Goal: Navigation & Orientation: Find specific page/section

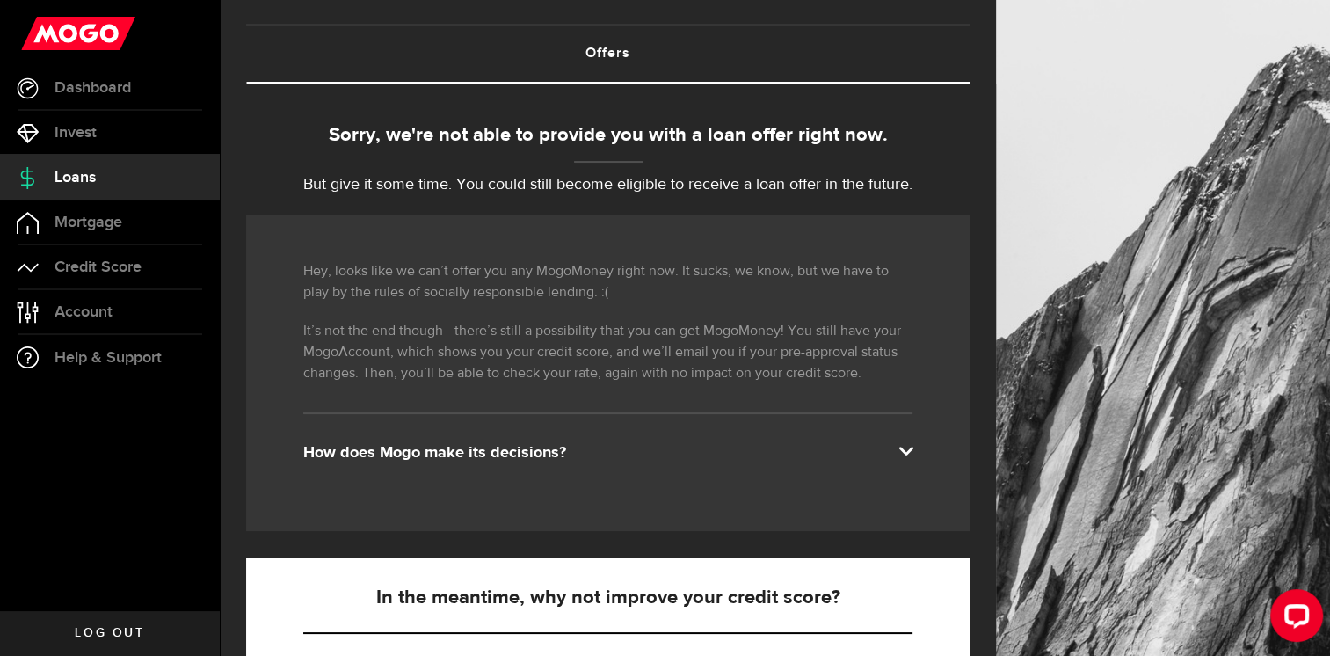
scroll to position [87, 0]
click at [126, 96] on span "Dashboard" at bounding box center [93, 88] width 76 height 16
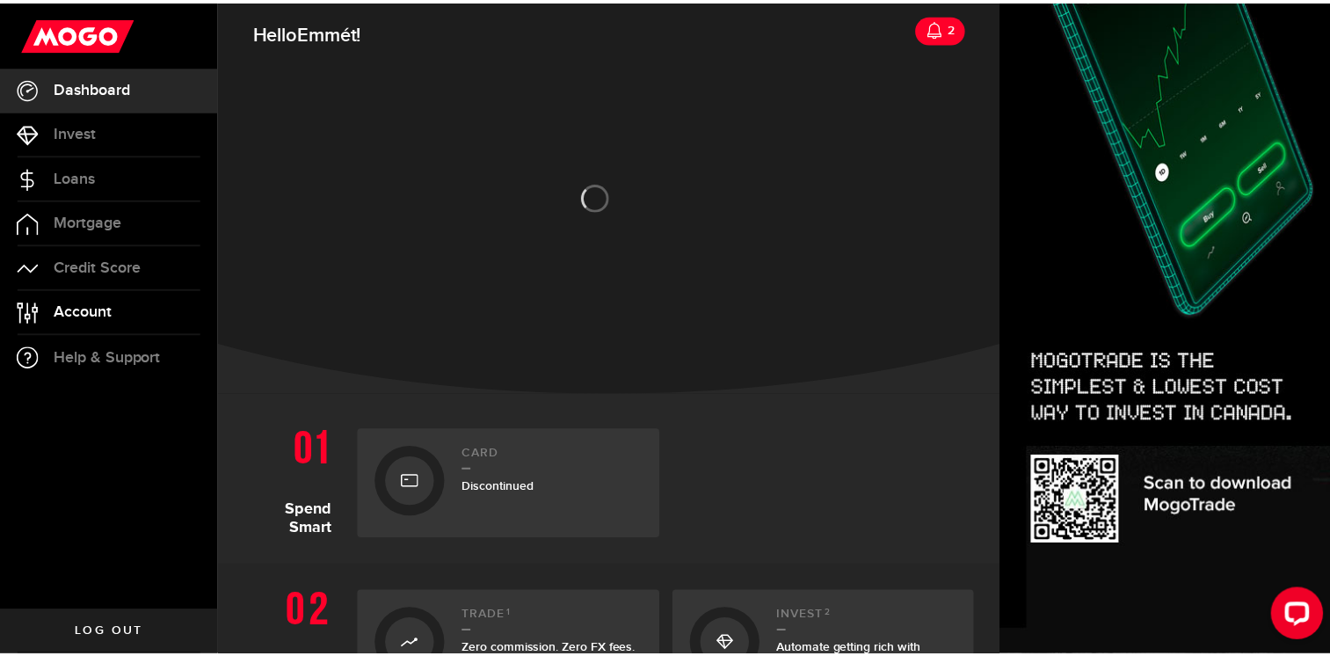
scroll to position [157, 0]
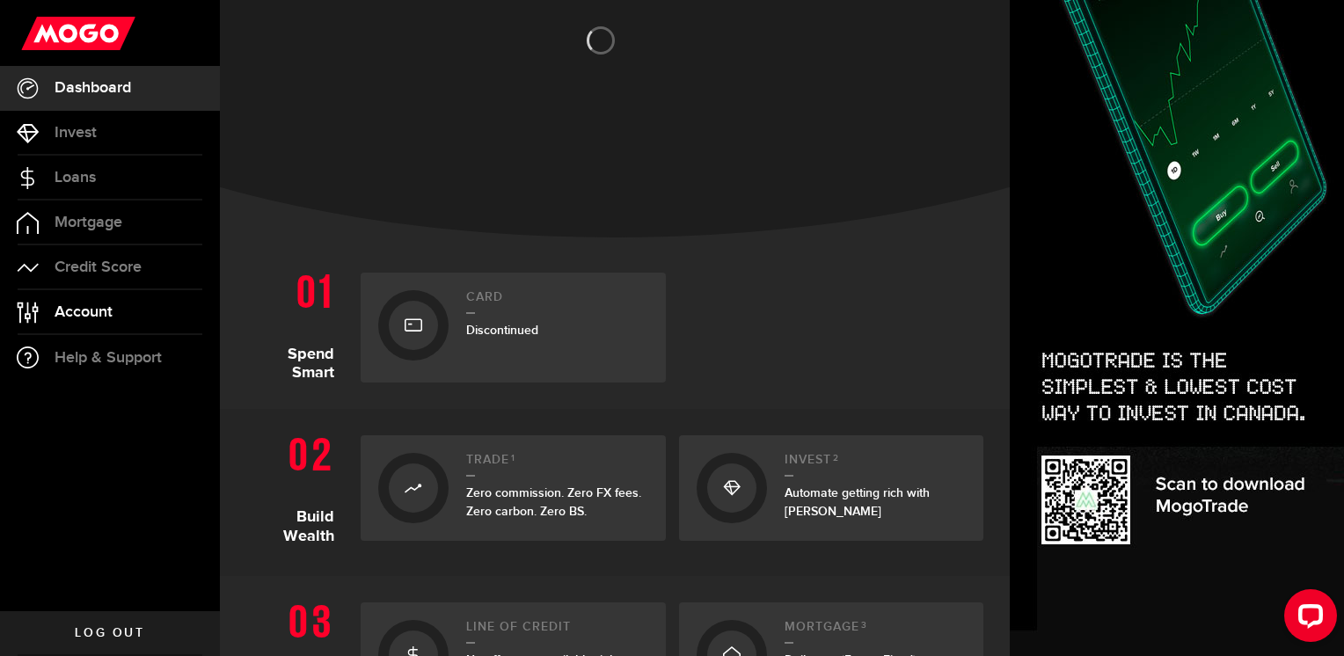
click at [94, 317] on span "Account" at bounding box center [84, 312] width 58 height 16
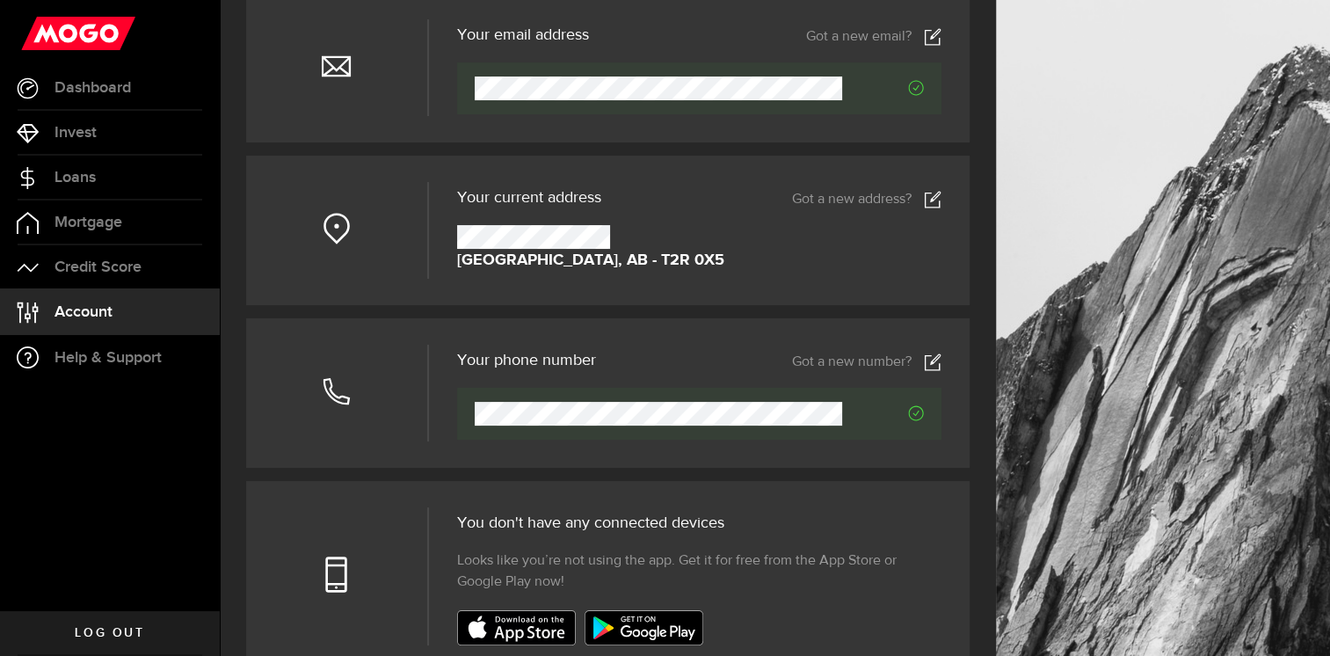
scroll to position [190, 0]
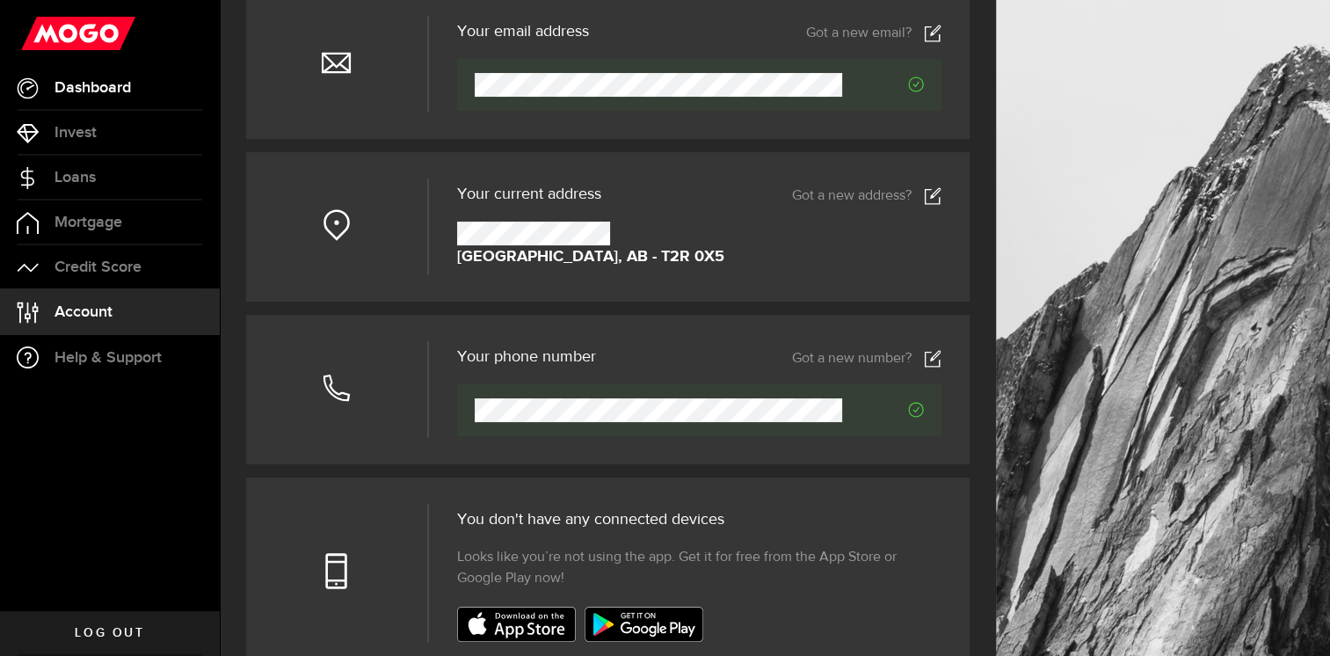
click at [113, 88] on span "Dashboard" at bounding box center [93, 88] width 76 height 16
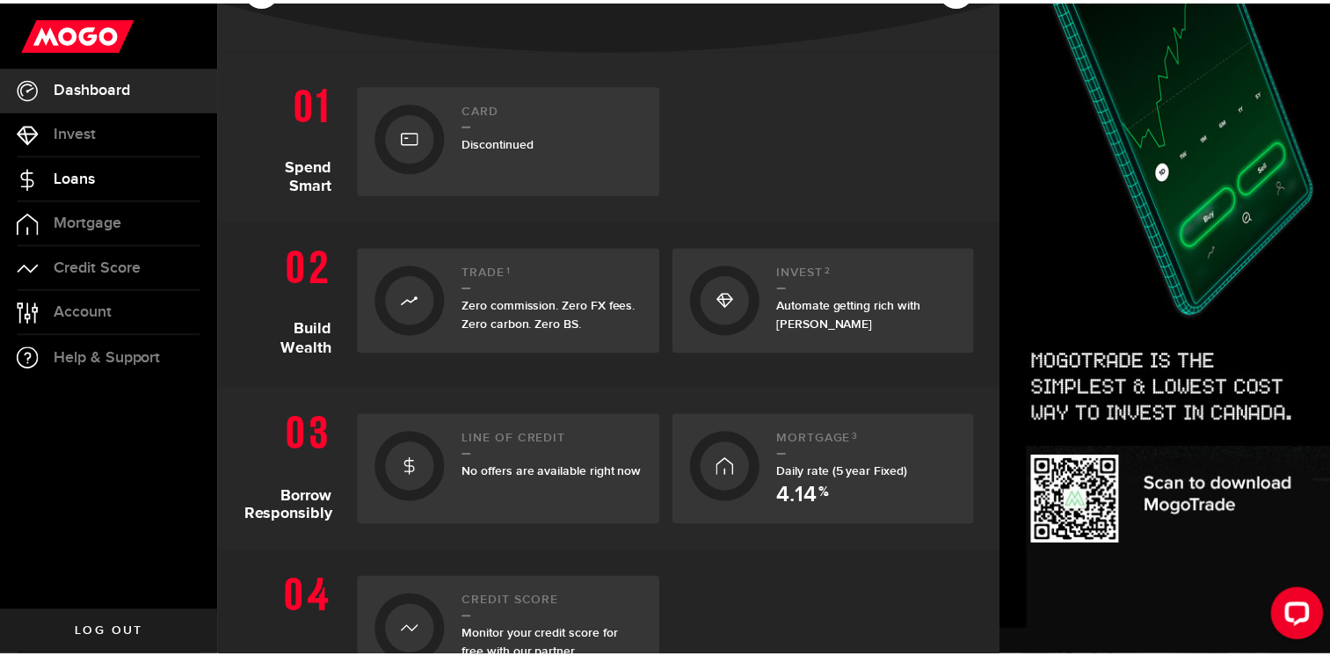
scroll to position [339, 0]
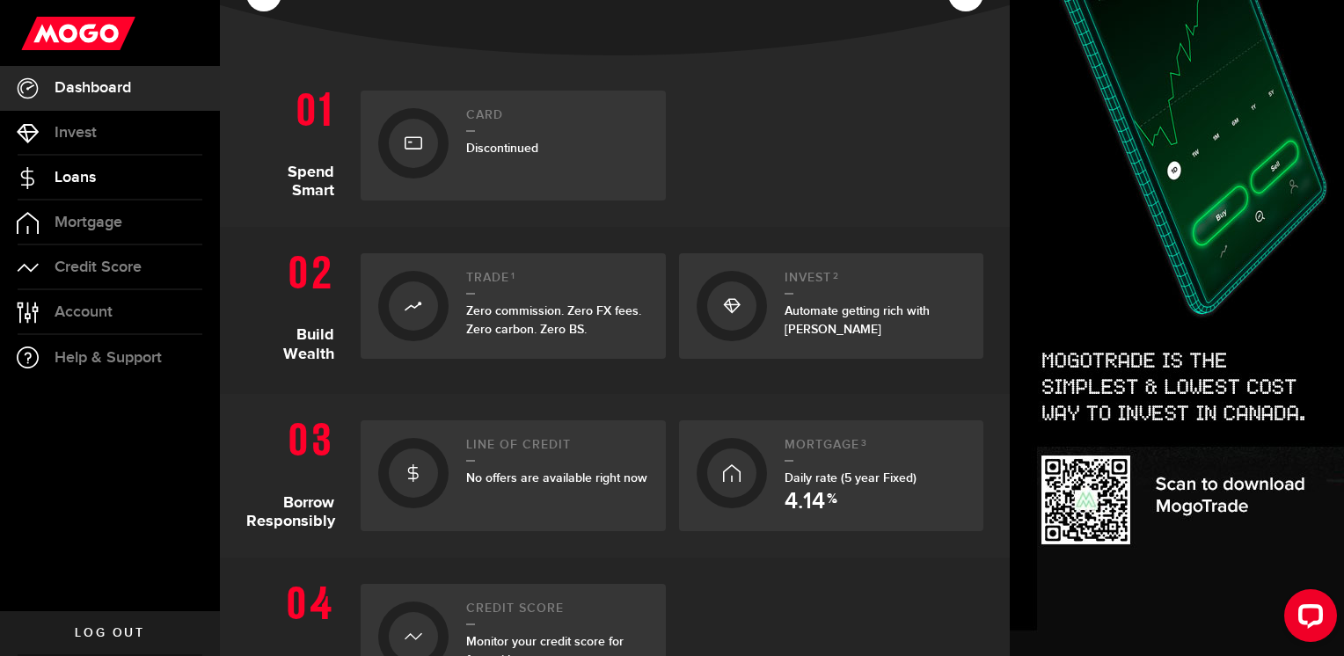
click at [81, 170] on span "Loans" at bounding box center [75, 178] width 41 height 16
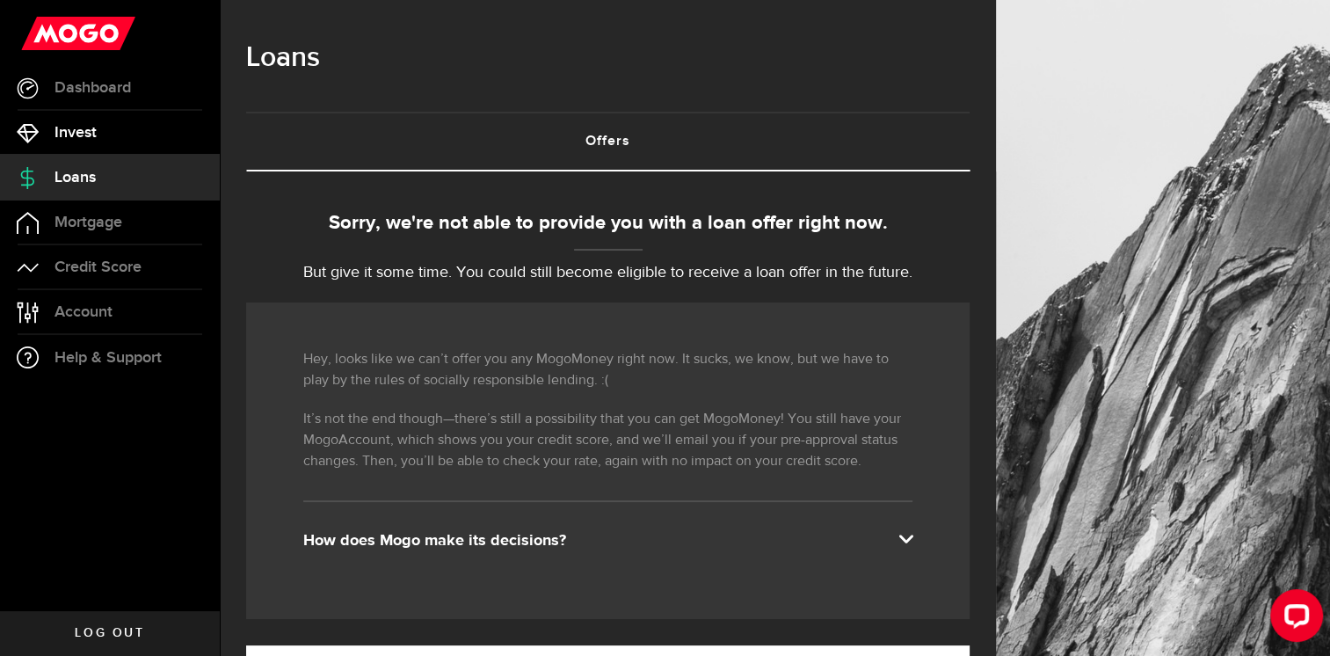
click at [75, 137] on span "Invest" at bounding box center [76, 133] width 42 height 16
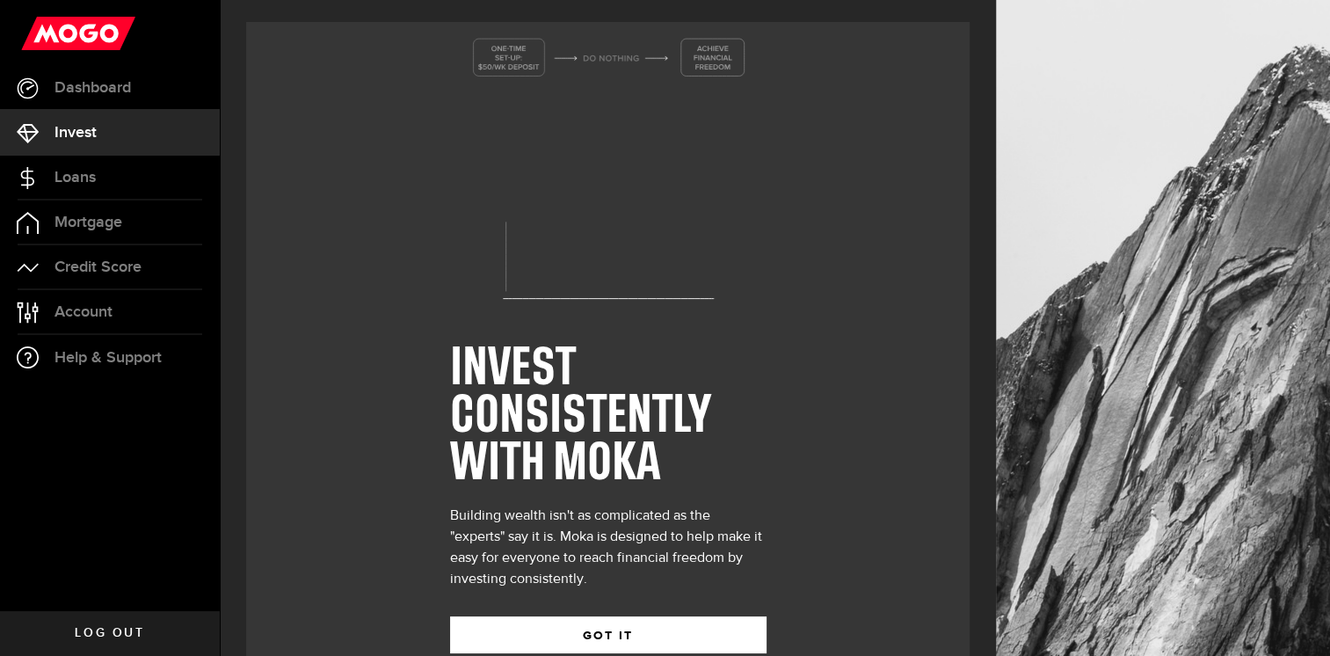
scroll to position [48, 0]
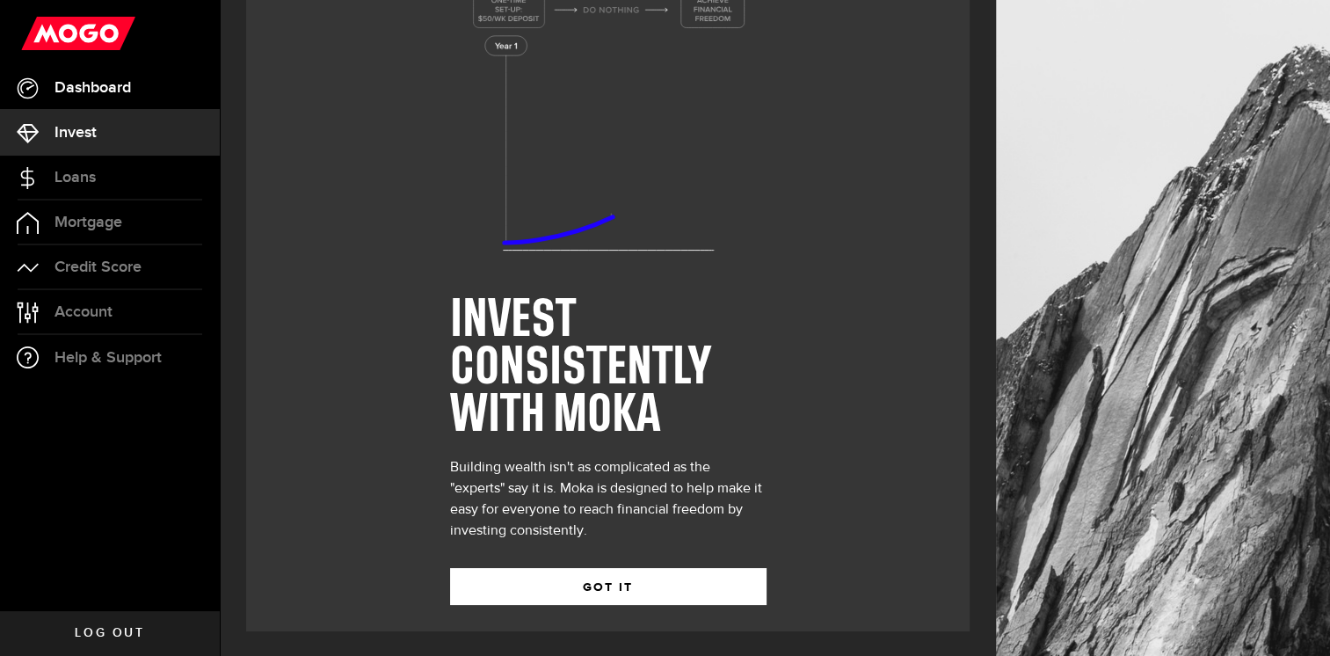
click at [100, 90] on span "Dashboard" at bounding box center [93, 88] width 76 height 16
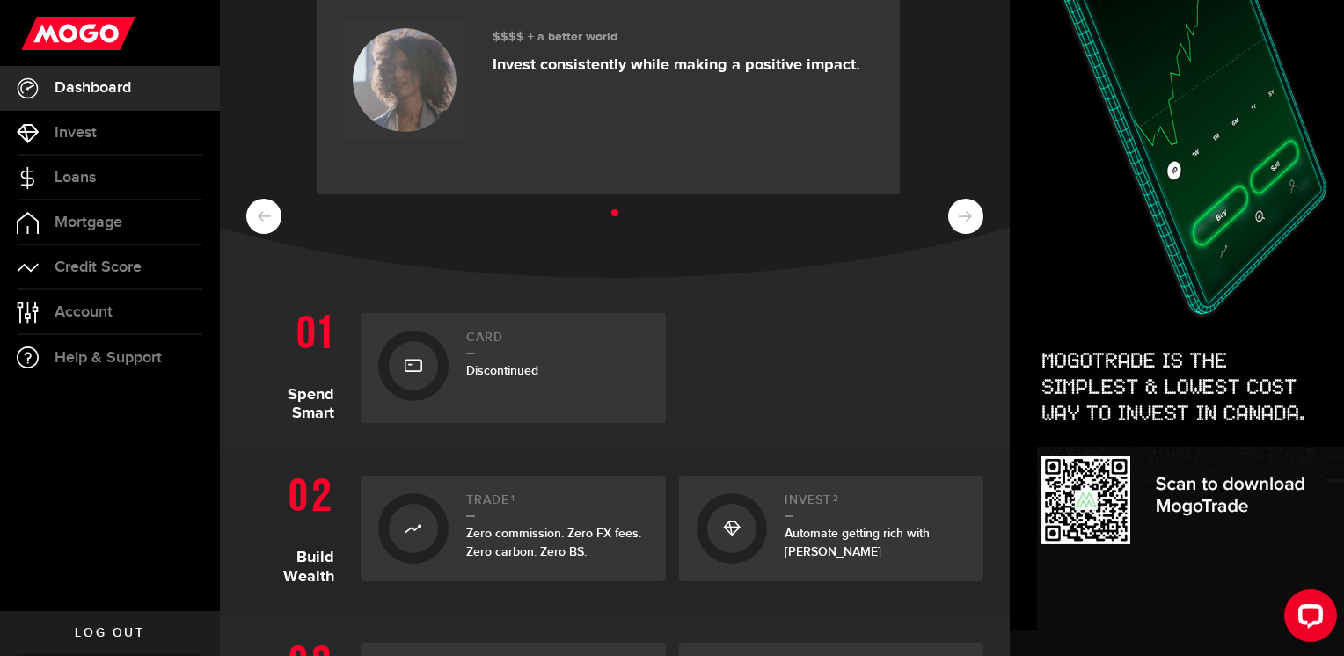
scroll to position [111, 0]
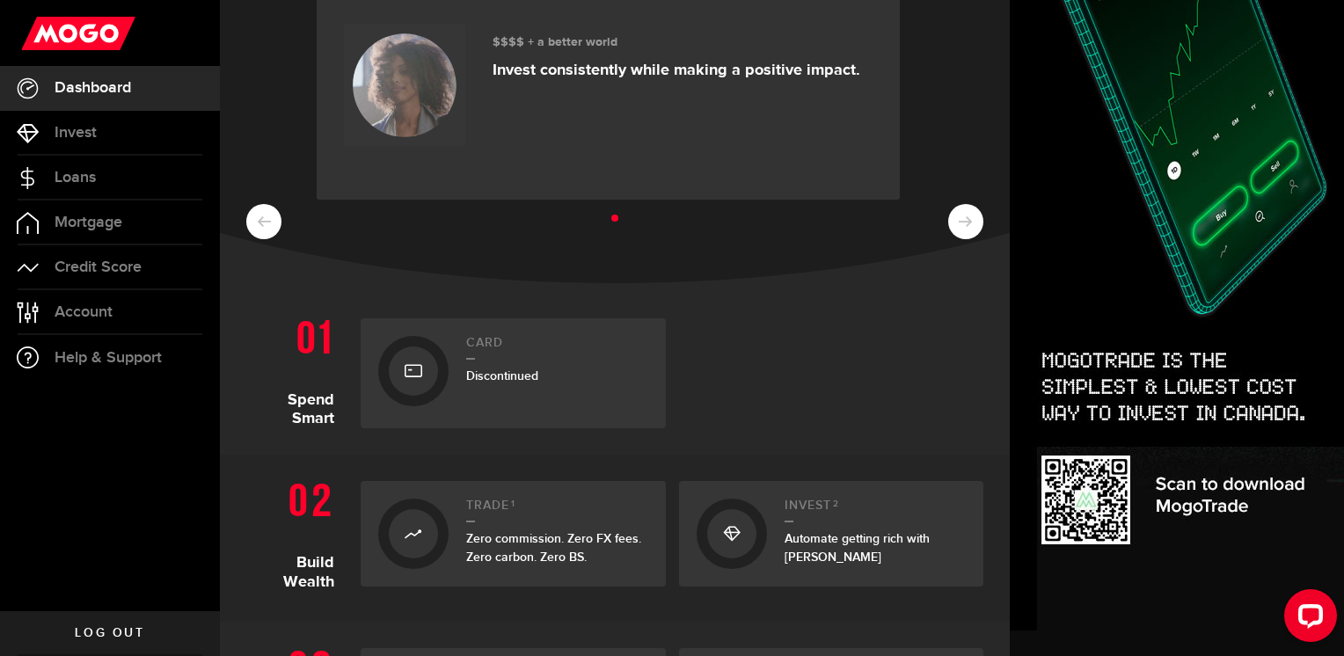
click at [725, 594] on div "Trade 1 Zero commission. Zero FX fees. Zero carbon. Zero BS. Bitcoin Invest 2 A…" at bounding box center [665, 533] width 636 height 123
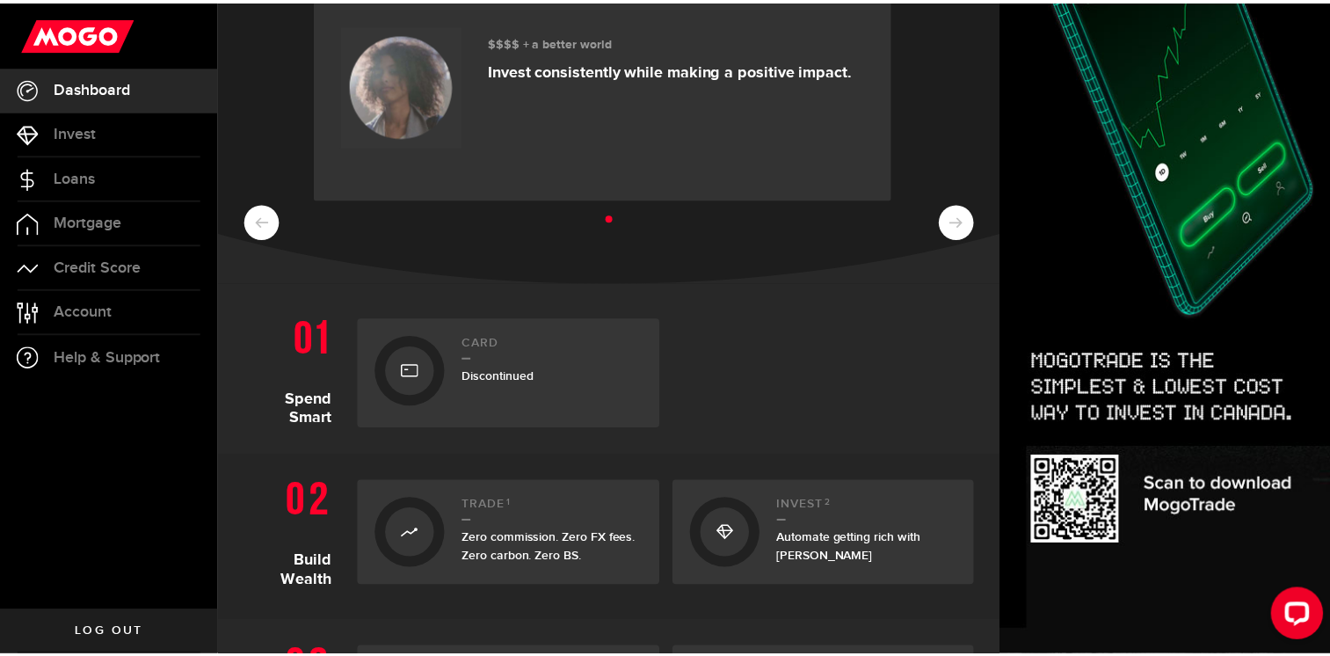
scroll to position [0, 0]
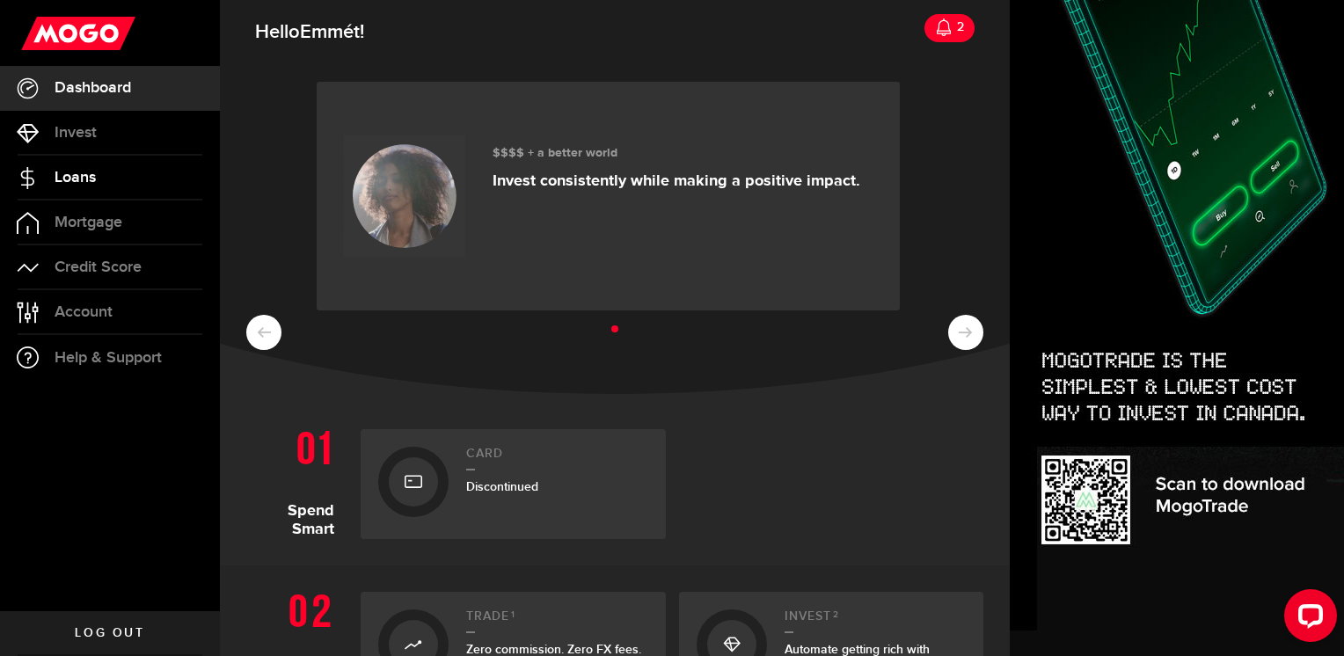
click at [135, 175] on link "Loans" at bounding box center [110, 178] width 220 height 44
